Goal: Navigation & Orientation: Go to known website

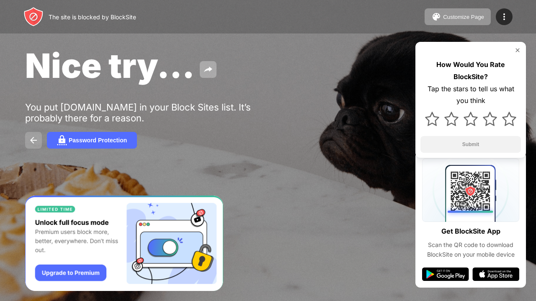
click at [36, 136] on img at bounding box center [33, 140] width 10 height 10
